Goal: Task Accomplishment & Management: Use online tool/utility

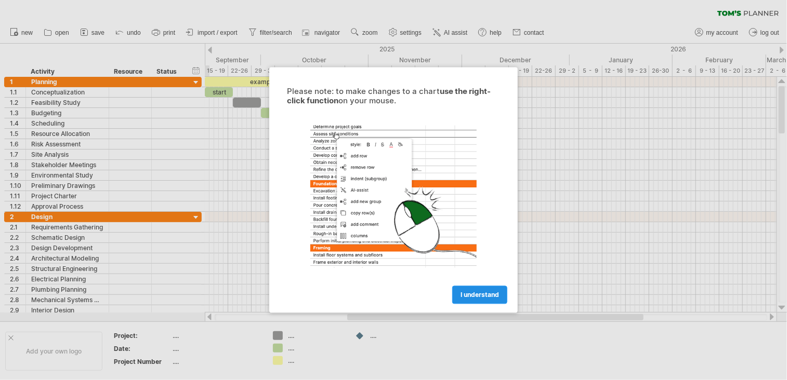
click at [474, 292] on span "I understand" at bounding box center [480, 296] width 38 height 8
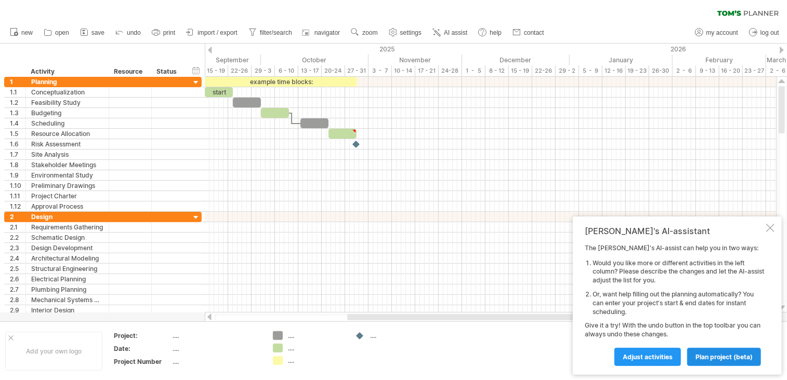
click at [705, 353] on span "plan project (beta)" at bounding box center [723, 357] width 57 height 8
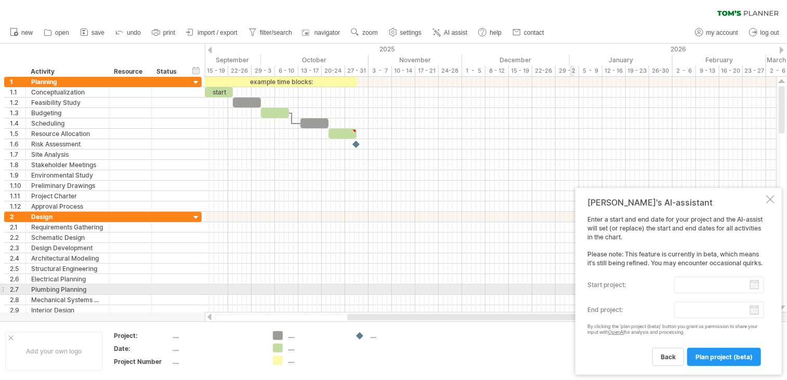
click at [687, 288] on body "progress(100%) Trying to reach [DOMAIN_NAME] Connected again... 0% clear filter…" at bounding box center [393, 191] width 787 height 383
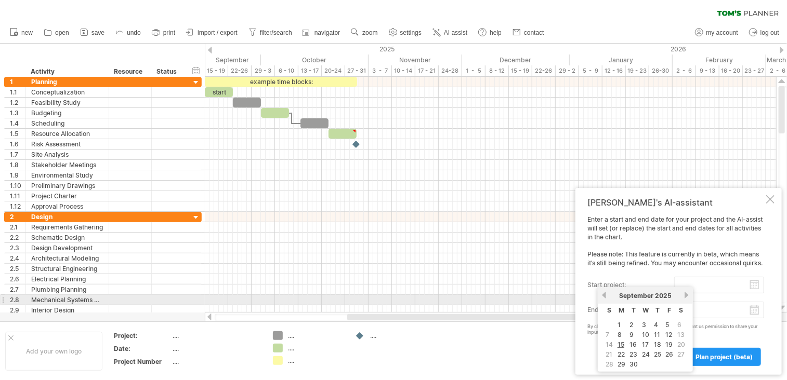
click at [686, 296] on link "next" at bounding box center [686, 296] width 8 height 8
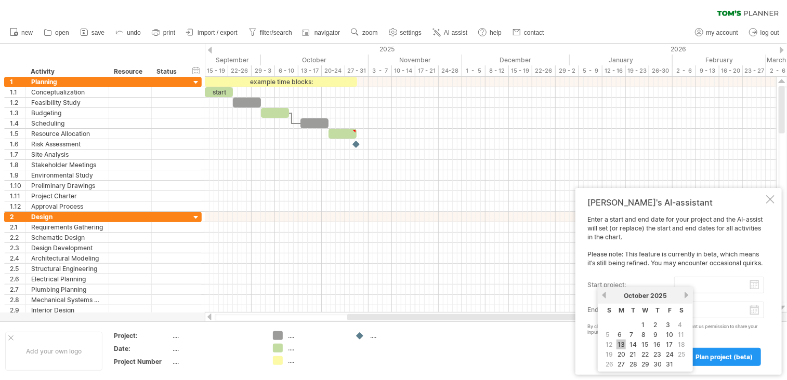
click at [623, 342] on link "13" at bounding box center [620, 345] width 9 height 10
type input "********"
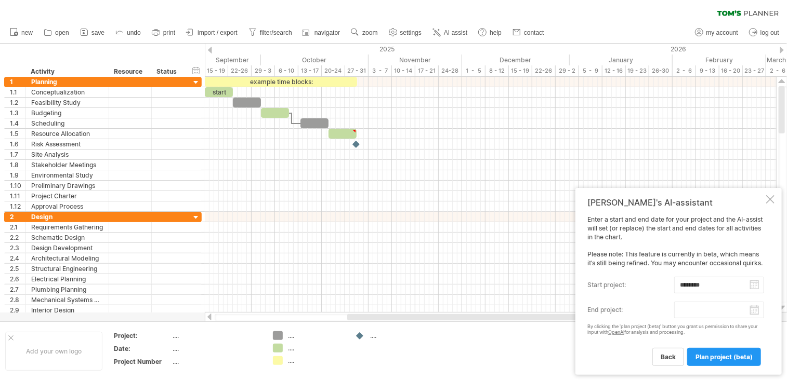
click at [714, 314] on body "progress(100%) Trying to reach [DOMAIN_NAME] Connected again... 0% clear filter…" at bounding box center [393, 191] width 787 height 383
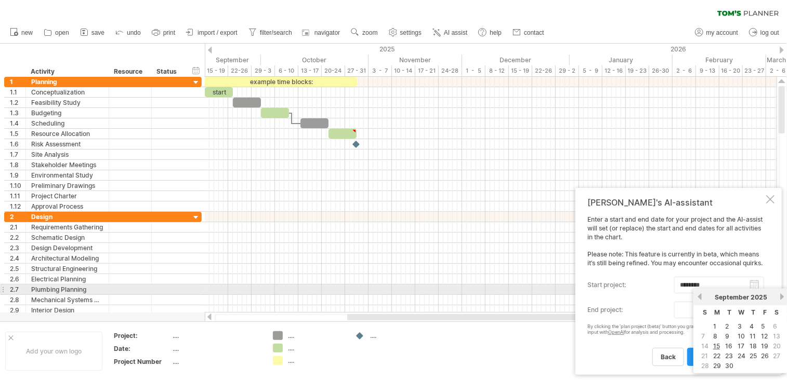
click at [778, 292] on div "previous next [DATE]" at bounding box center [740, 297] width 95 height 17
click at [779, 295] on link "next" at bounding box center [782, 297] width 8 height 8
click at [778, 295] on link "next" at bounding box center [782, 297] width 8 height 8
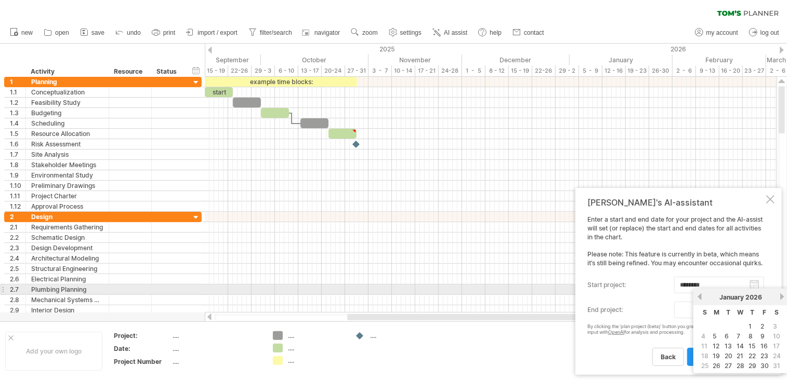
click at [778, 295] on link "next" at bounding box center [782, 297] width 8 height 8
click at [778, 295] on link "next" at bounding box center [781, 297] width 8 height 8
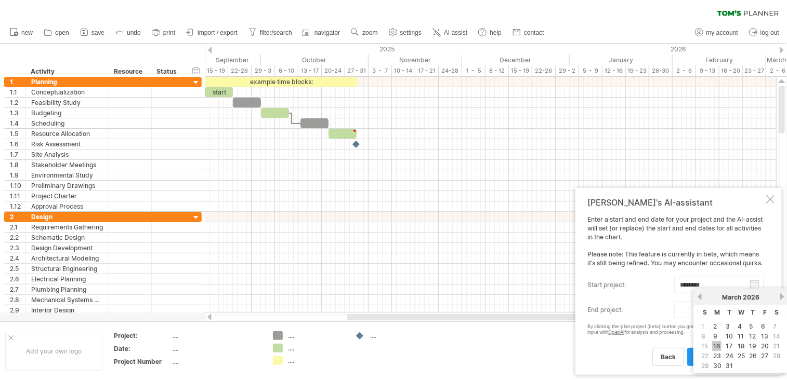
click at [719, 345] on link "16" at bounding box center [716, 346] width 9 height 10
type input "********"
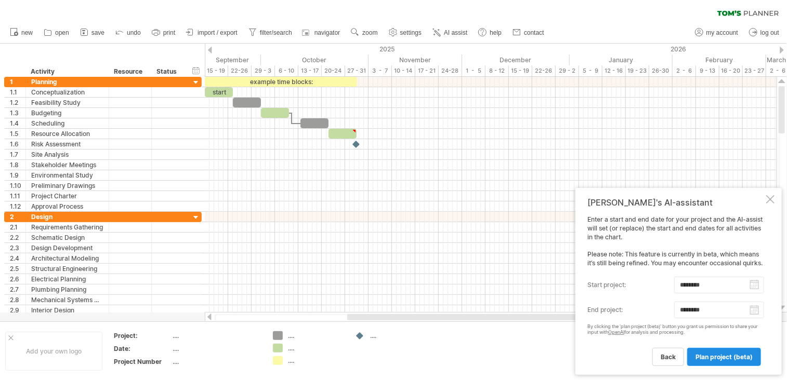
click at [736, 359] on span "plan project (beta)" at bounding box center [723, 357] width 57 height 8
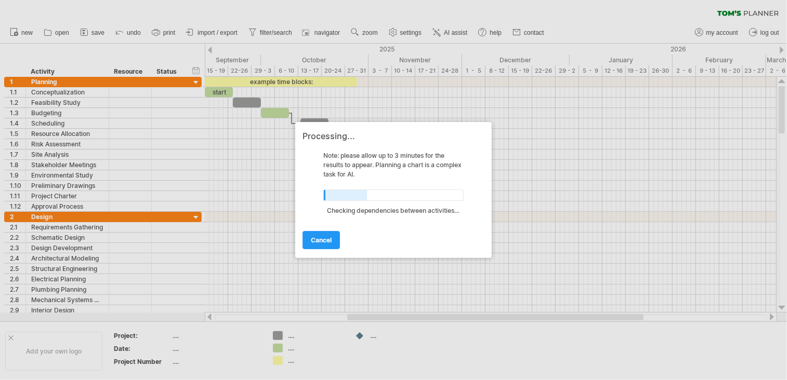
drag, startPoint x: 781, startPoint y: 121, endPoint x: 782, endPoint y: 200, distance: 79.0
click at [782, 200] on div at bounding box center [393, 190] width 787 height 380
click at [780, 51] on div at bounding box center [393, 190] width 787 height 380
click at [779, 51] on div at bounding box center [393, 190] width 787 height 380
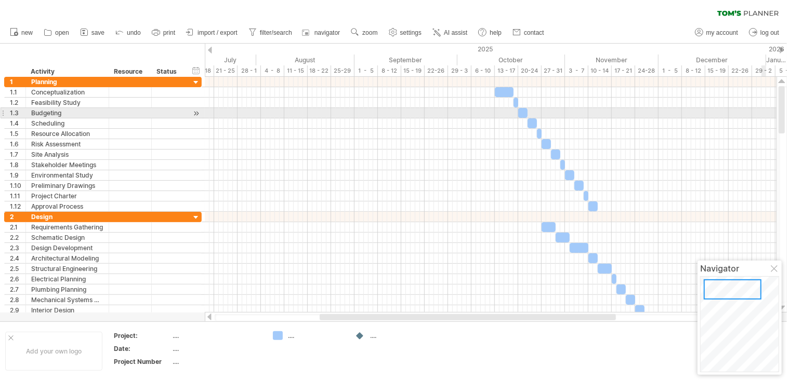
drag, startPoint x: 783, startPoint y: 122, endPoint x: 764, endPoint y: 112, distance: 21.9
click at [764, 112] on div "Trying to reach [DOMAIN_NAME] Connected again... 0% clear filter new 1" at bounding box center [393, 190] width 787 height 380
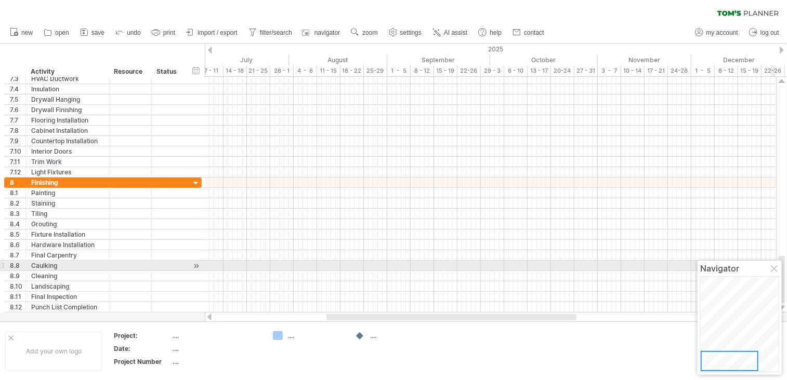
click at [775, 267] on div at bounding box center [775, 270] width 8 height 8
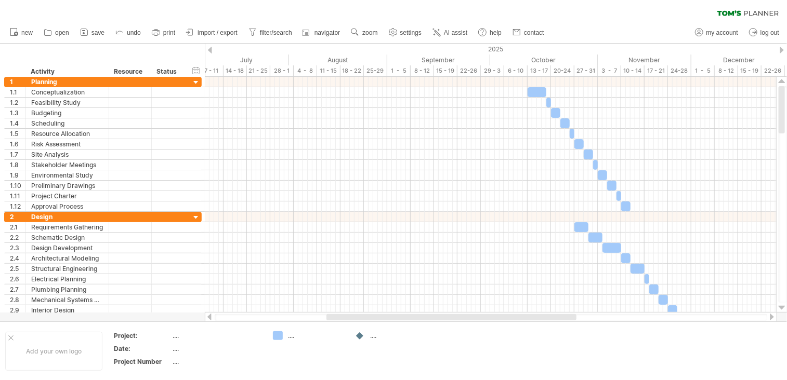
click at [780, 51] on div at bounding box center [782, 50] width 4 height 7
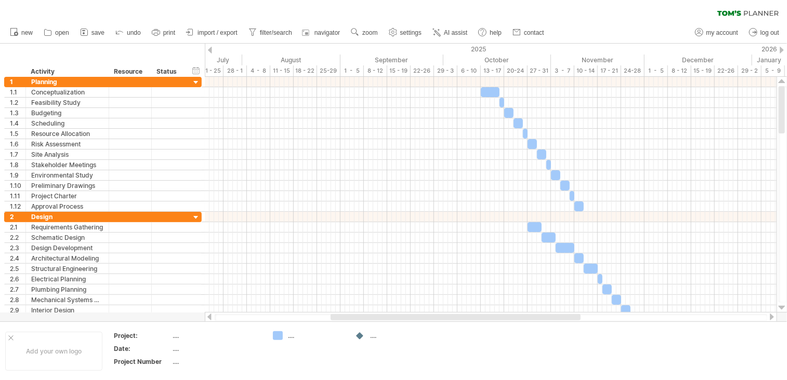
click at [780, 51] on div at bounding box center [782, 50] width 4 height 7
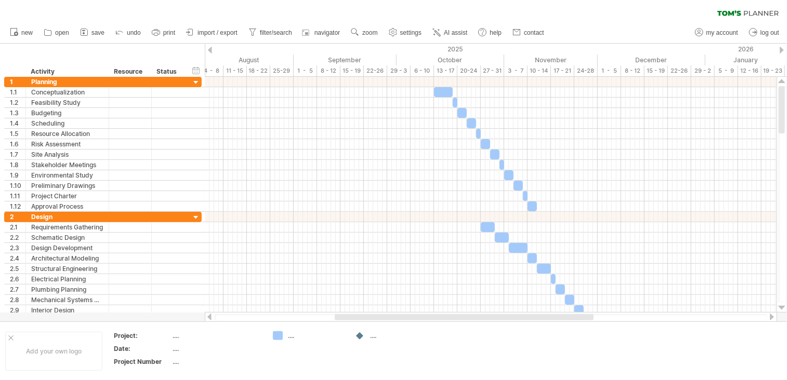
click at [780, 51] on div at bounding box center [782, 50] width 4 height 7
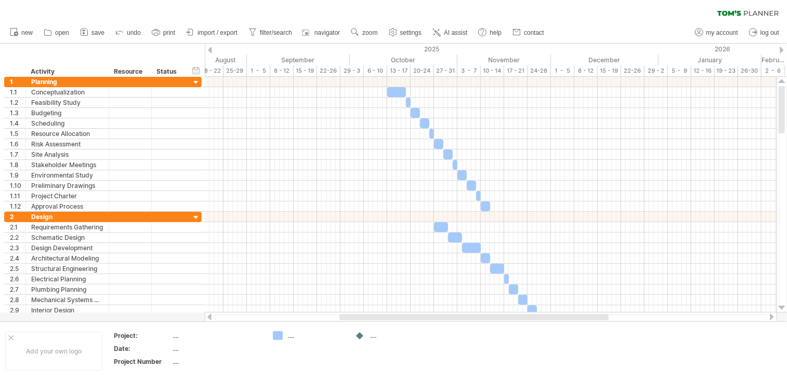
click at [780, 49] on div at bounding box center [782, 50] width 4 height 7
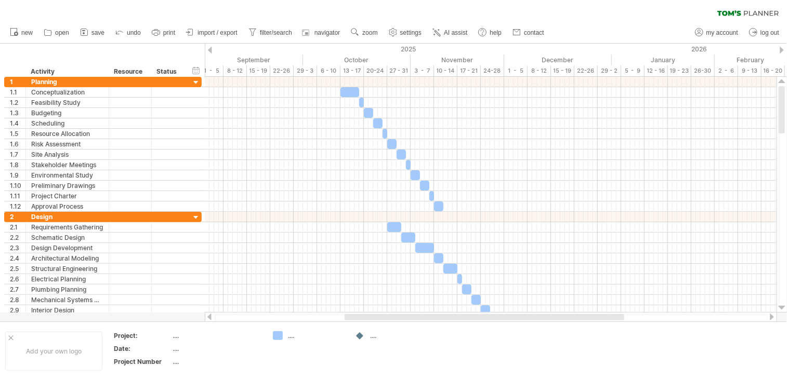
click at [780, 49] on div at bounding box center [782, 50] width 4 height 7
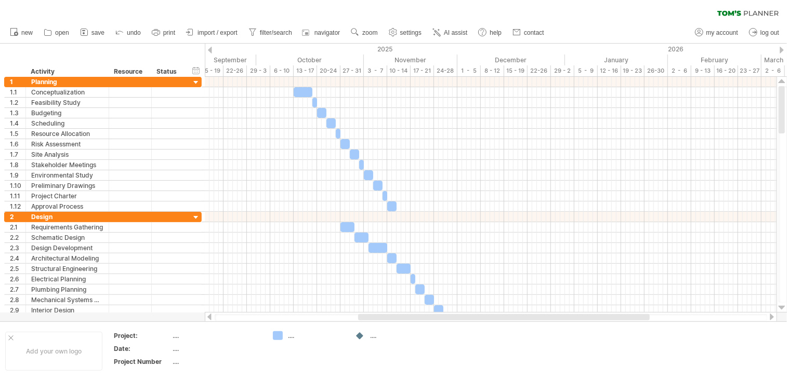
click at [780, 49] on div at bounding box center [782, 50] width 4 height 7
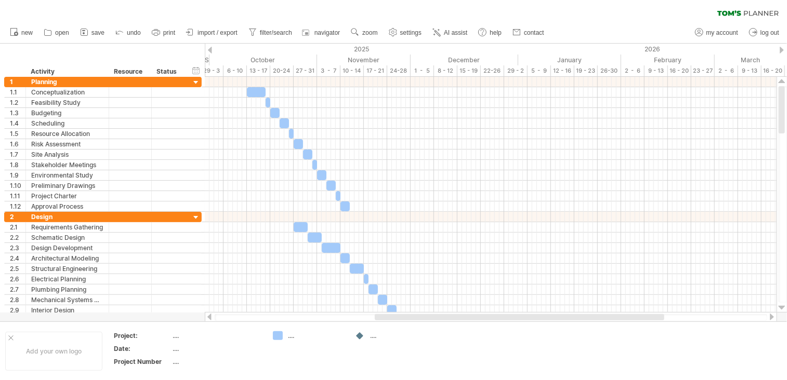
click at [780, 49] on div at bounding box center [782, 50] width 4 height 7
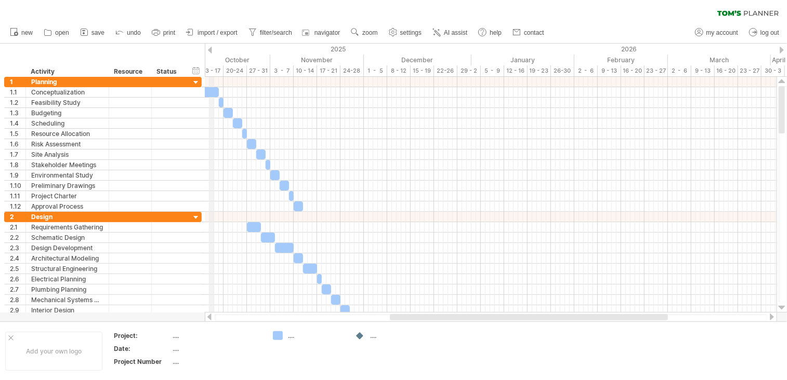
drag, startPoint x: 213, startPoint y: 49, endPoint x: 258, endPoint y: 62, distance: 46.9
click at [213, 49] on div "Trying to reach [DOMAIN_NAME] Connected again... 0% clear filter new 1" at bounding box center [393, 190] width 787 height 380
click at [209, 51] on div at bounding box center [210, 50] width 4 height 7
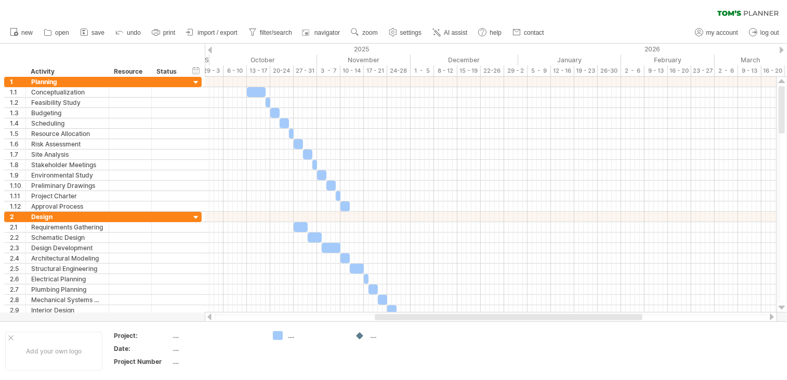
click at [209, 51] on div at bounding box center [210, 50] width 4 height 7
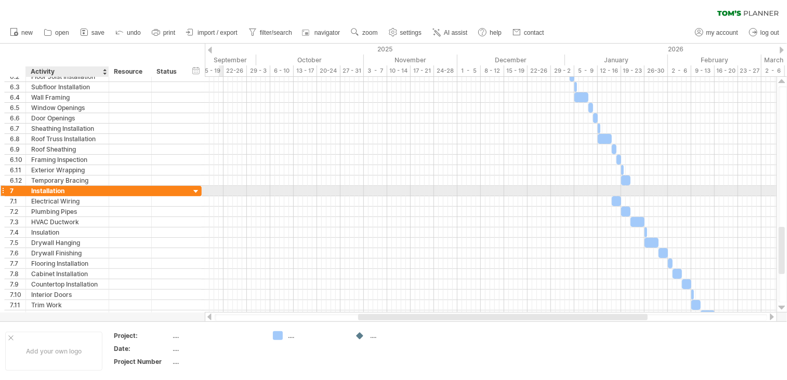
click at [64, 190] on div "Installation" at bounding box center [67, 191] width 72 height 10
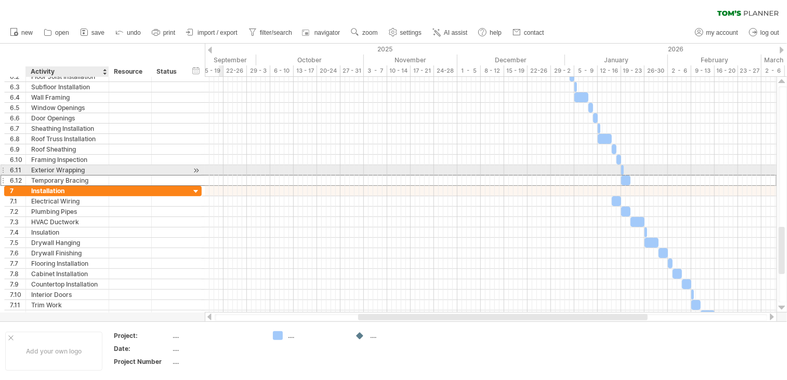
click at [74, 176] on div "Temporary Bracing" at bounding box center [67, 181] width 72 height 10
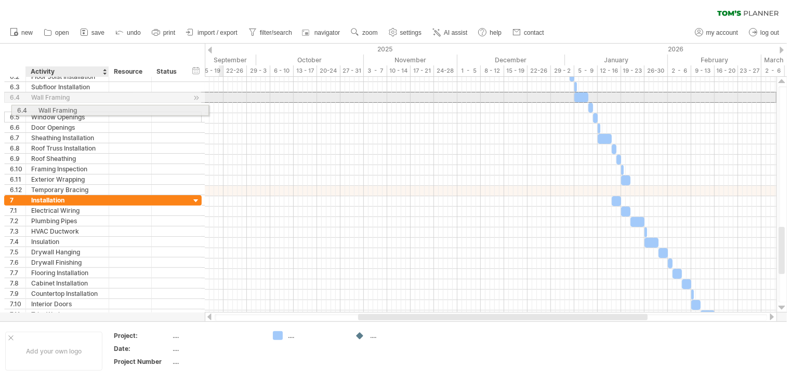
drag, startPoint x: 42, startPoint y: 93, endPoint x: 48, endPoint y: 100, distance: 9.6
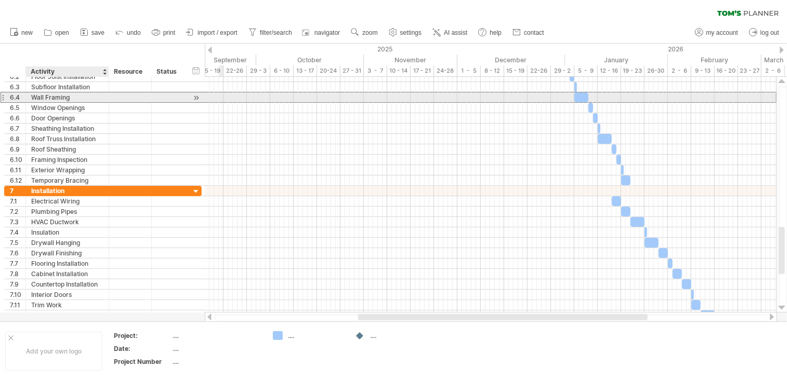
click at [48, 97] on div "Wall Framing" at bounding box center [67, 98] width 72 height 10
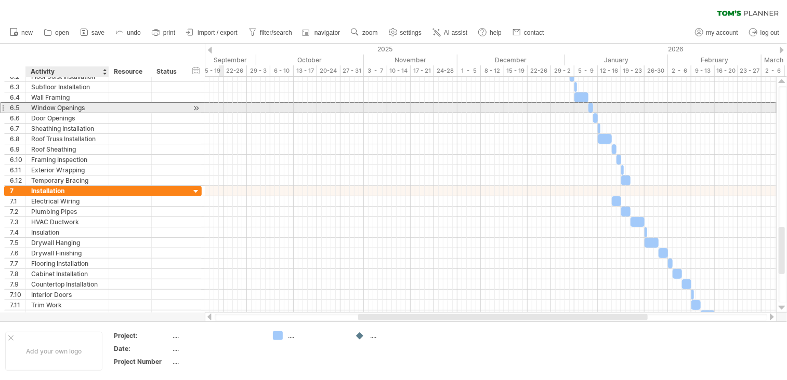
click at [58, 105] on div "Window Openings" at bounding box center [67, 108] width 72 height 10
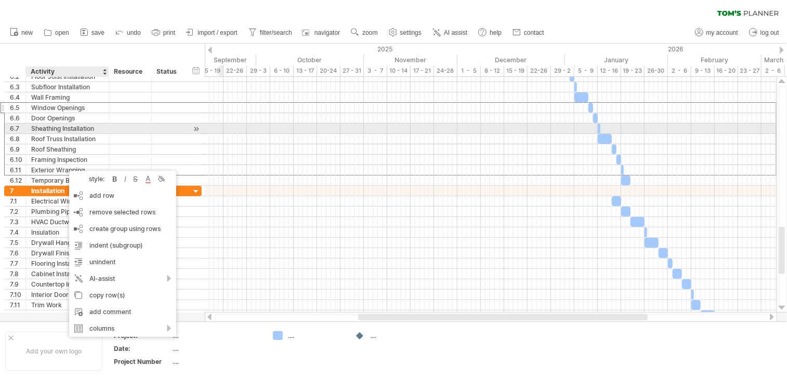
click at [84, 124] on div "Sheathing Installation" at bounding box center [67, 129] width 72 height 10
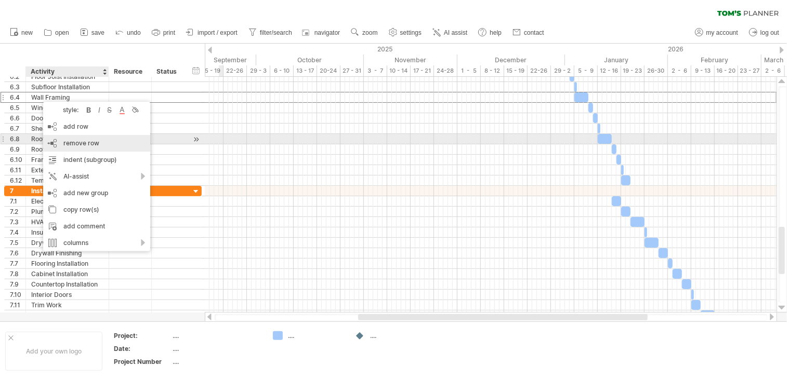
click at [83, 141] on span "remove row" at bounding box center [81, 143] width 36 height 8
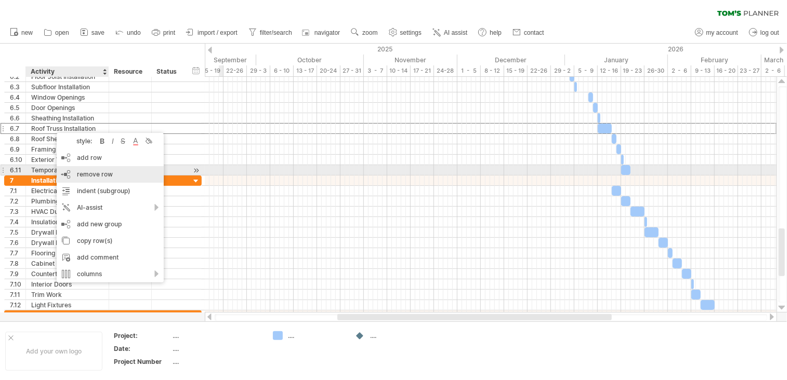
click at [88, 173] on span "remove row" at bounding box center [95, 174] width 36 height 8
